Goal: Use online tool/utility: Use online tool/utility

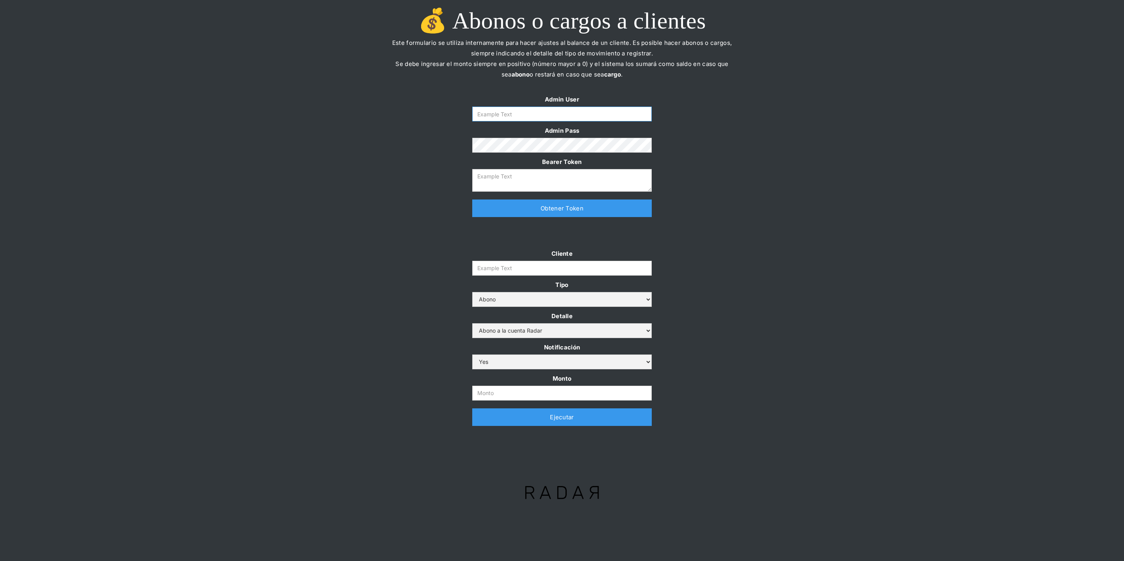
click at [586, 115] on input "Form" at bounding box center [562, 114] width 180 height 15
type input "[PERSON_NAME][EMAIL_ADDRESS][DOMAIN_NAME]"
click at [516, 204] on link "Obtener Token" at bounding box center [562, 208] width 180 height 18
type textarea "eyJhbGciOiJSUzI1NiIsInR5cCI6IkpXVCJ9.eyJkYXRhIjp7ImlkIjoiZGFuaWVsYUBzb21vc3JhZG…"
click at [519, 333] on input "Monto" at bounding box center [562, 393] width 180 height 15
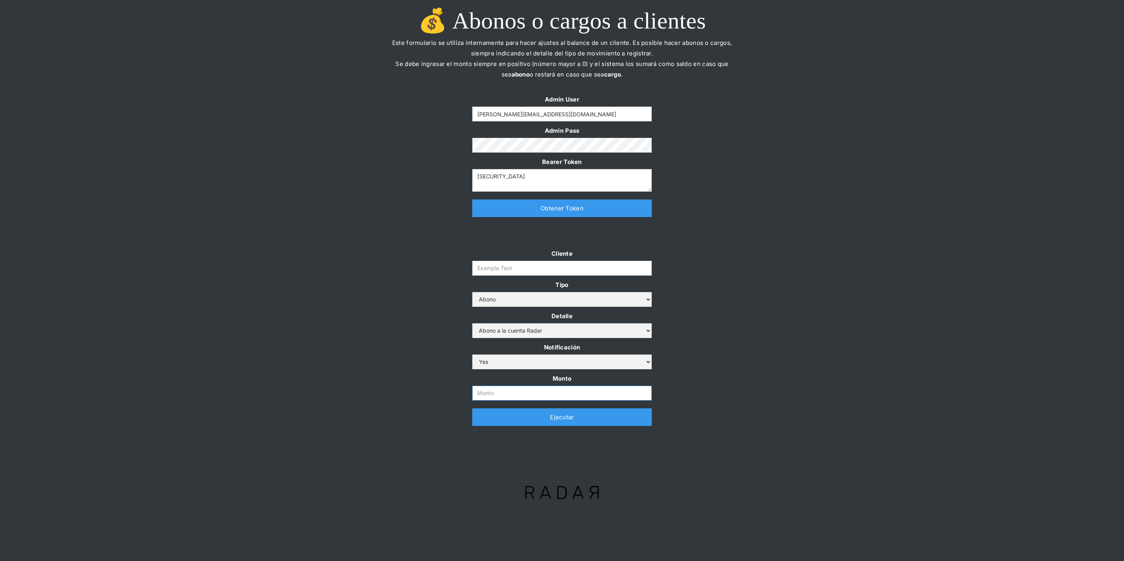
paste input "1.500.000.000"
type input "1.500.000.000"
click at [540, 269] on input "Cliente" at bounding box center [562, 268] width 180 height 15
paste input "prontopaga"
type input "prontopaga"
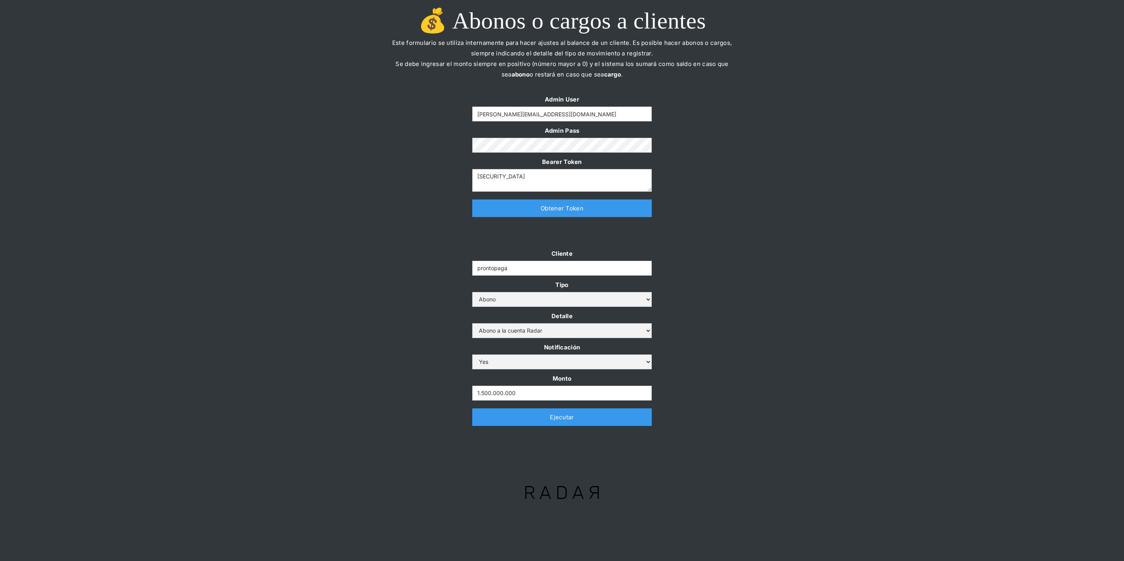
click at [689, 234] on div at bounding box center [562, 236] width 367 height 23
click at [531, 333] on link "Ejecutar" at bounding box center [562, 417] width 180 height 18
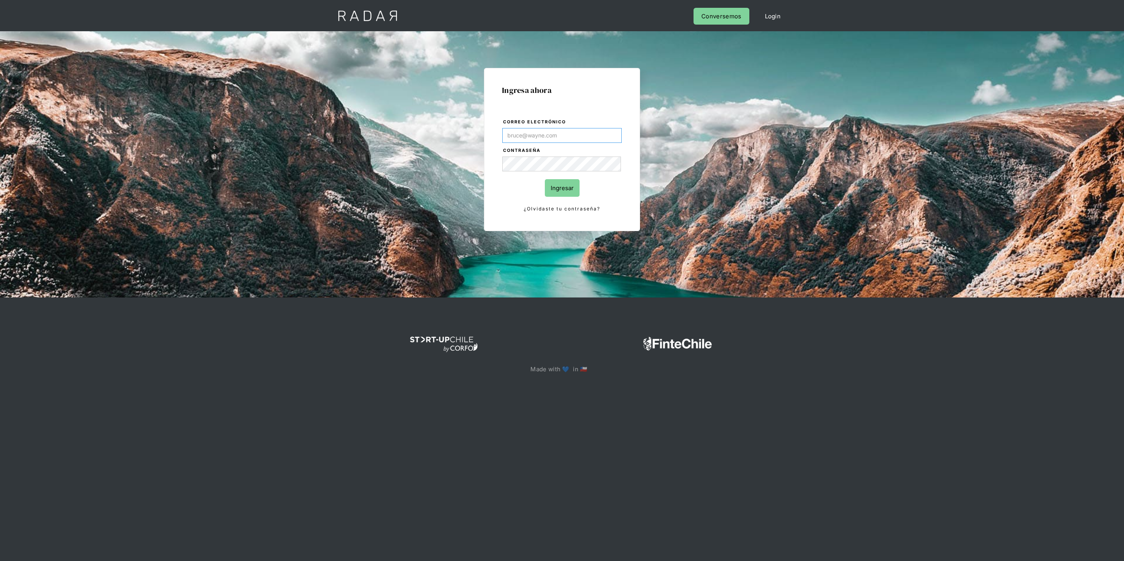
type input "[PERSON_NAME][EMAIL_ADDRESS][DOMAIN_NAME]"
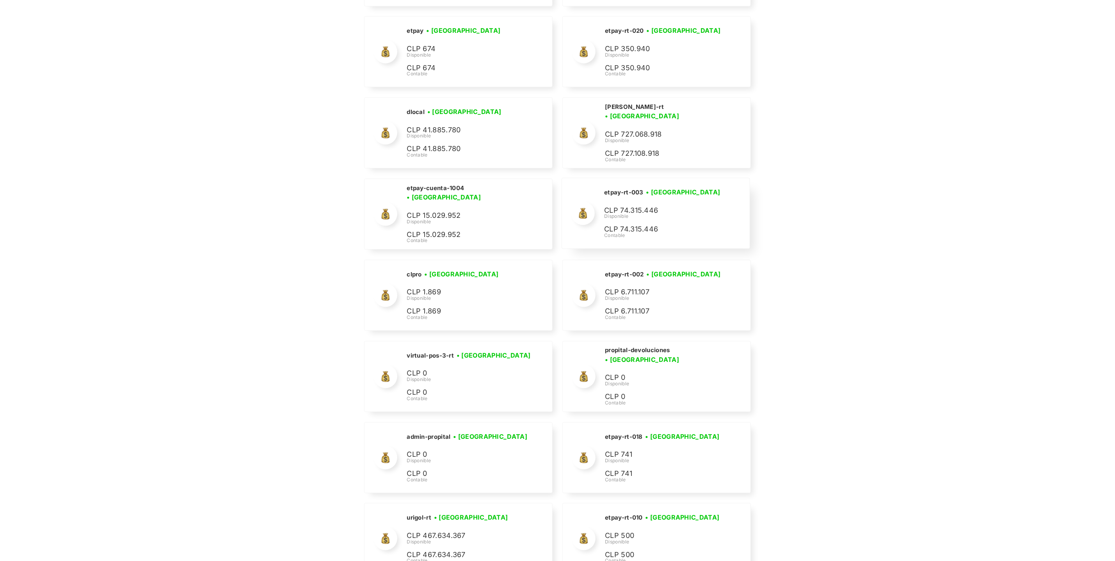
scroll to position [3272, 0]
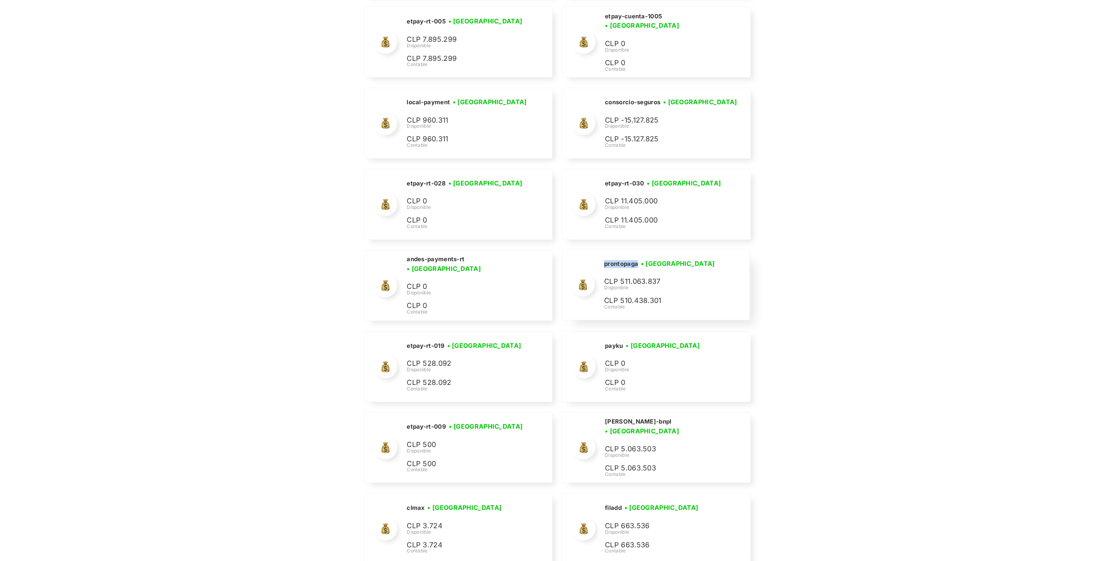
drag, startPoint x: 639, startPoint y: 279, endPoint x: 599, endPoint y: 277, distance: 40.2
click at [0, 0] on div "prontopaga • [GEOGRAPHIC_DATA] • Desconectada CLP 511.063.837 Disponible CLP 51…" at bounding box center [0, 0] width 0 height 0
copy h2 "prontopaga"
